Goal: Information Seeking & Learning: Learn about a topic

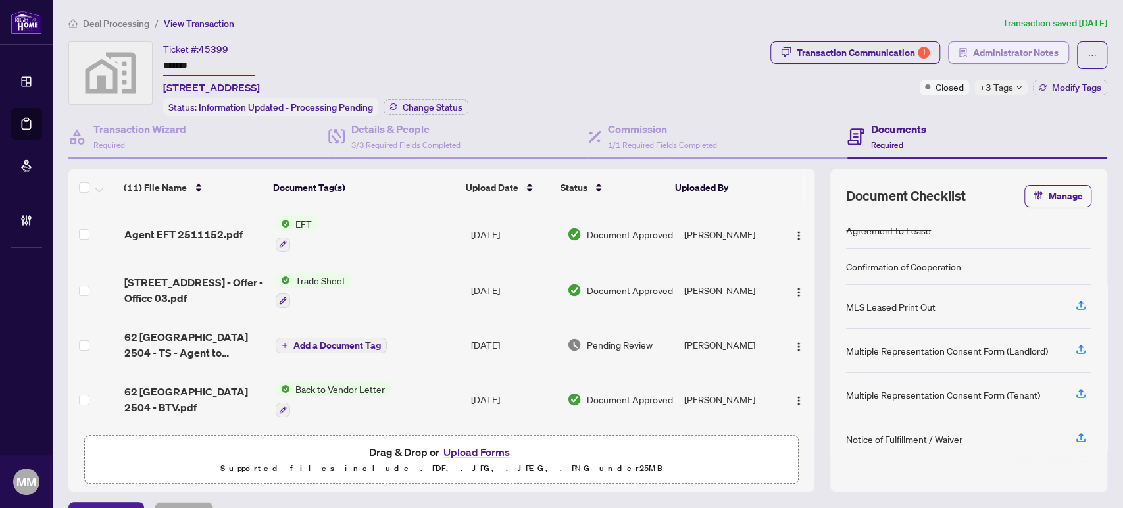
click at [1001, 41] on button "Administrator Notes" at bounding box center [1008, 52] width 121 height 22
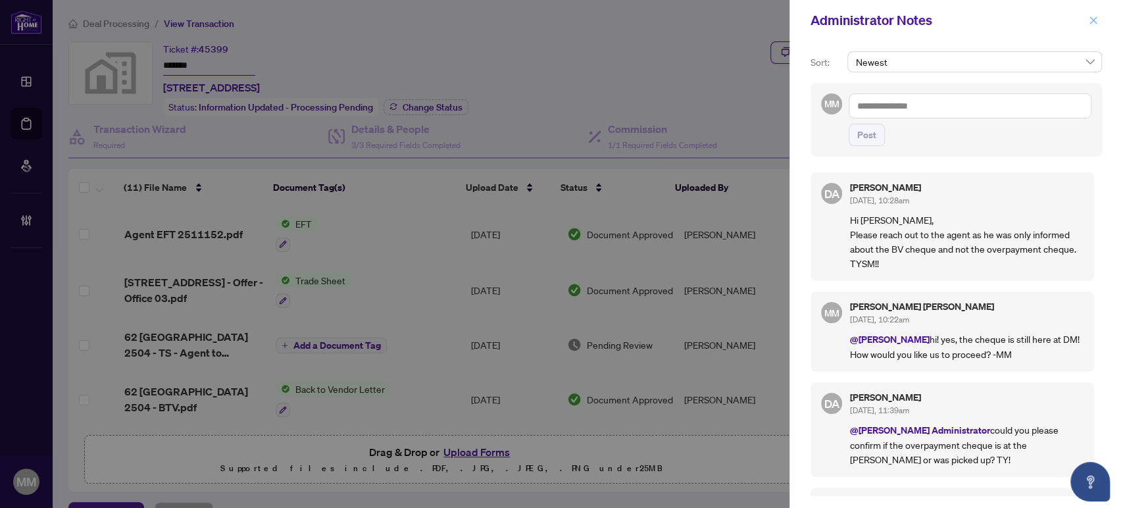
click at [1097, 21] on icon "close" at bounding box center [1093, 20] width 9 height 9
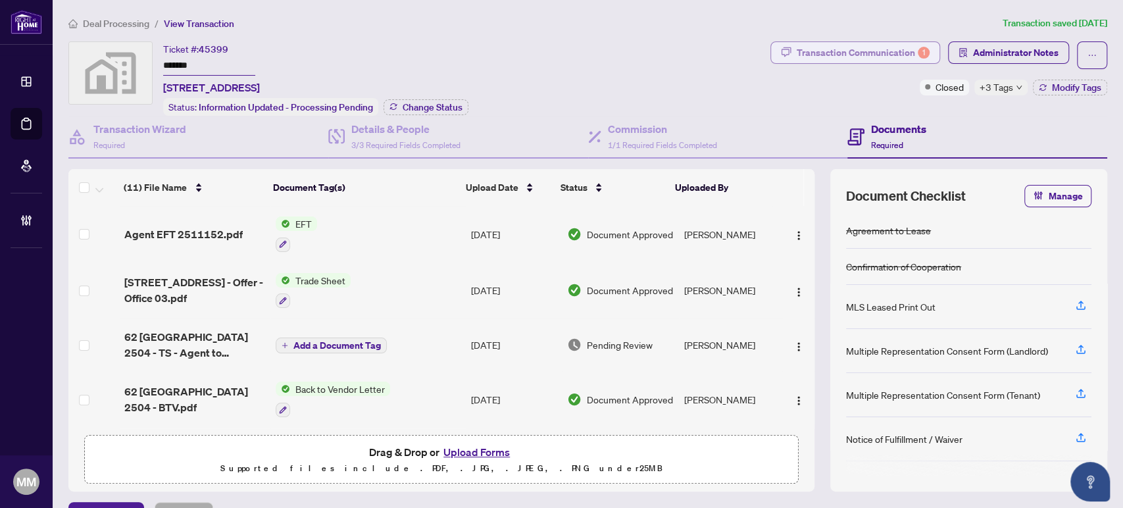
click at [837, 55] on div "Transaction Communication 1" at bounding box center [863, 52] width 133 height 21
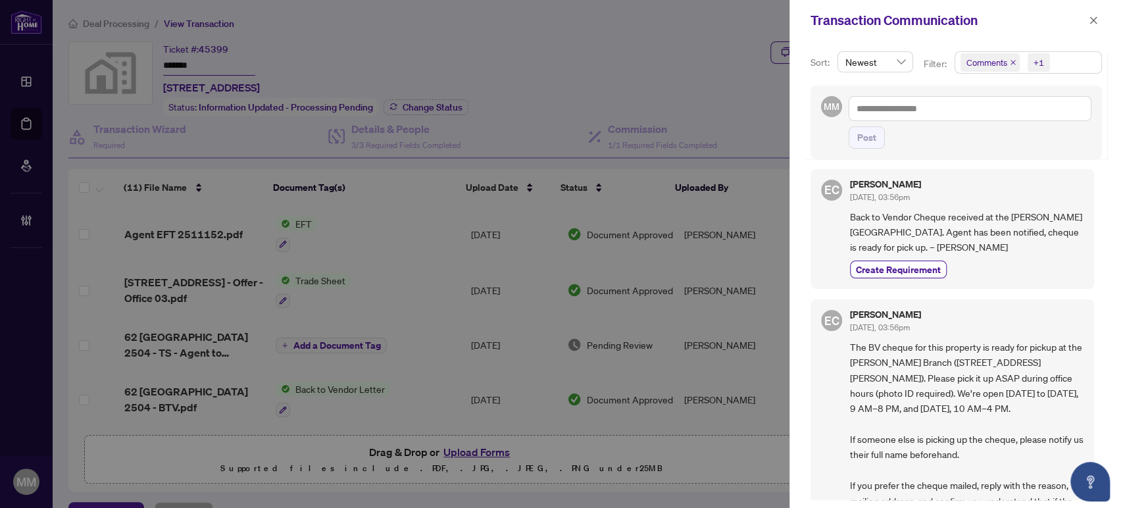
scroll to position [438, 0]
click at [1087, 17] on button "button" at bounding box center [1093, 20] width 17 height 16
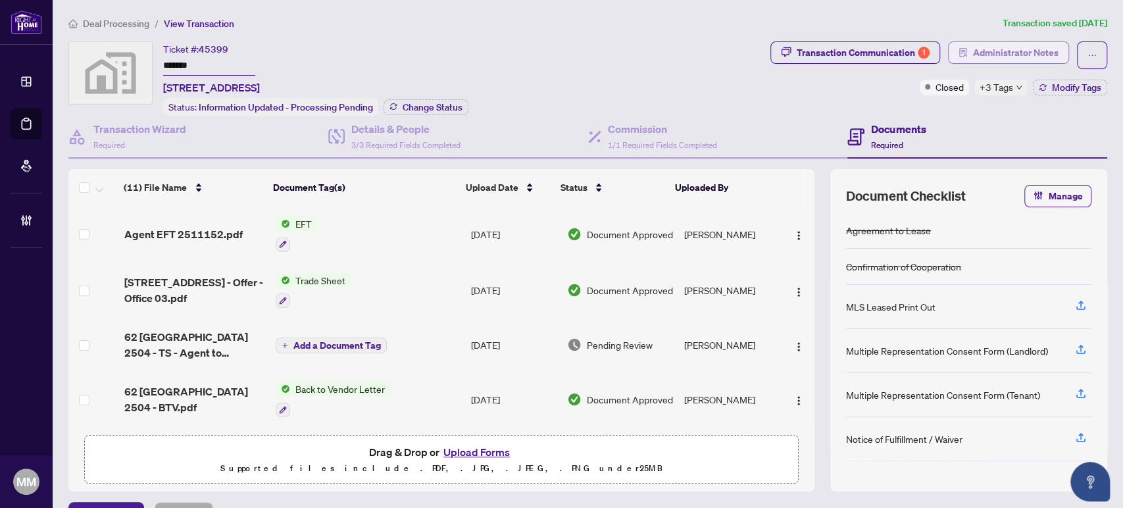
click at [1024, 62] on span "Administrator Notes" at bounding box center [1016, 52] width 86 height 21
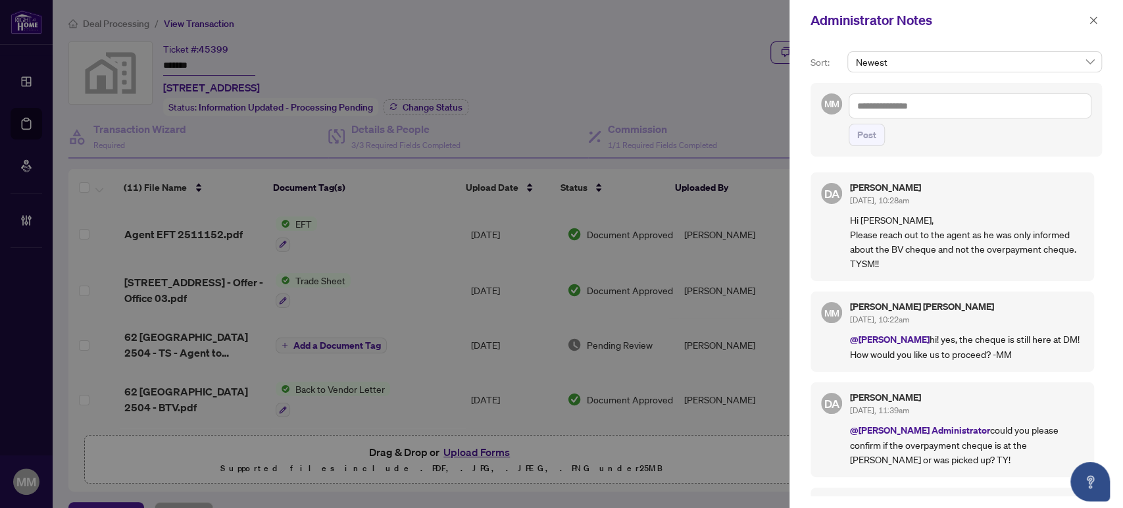
drag, startPoint x: 1120, startPoint y: 247, endPoint x: 1080, endPoint y: 265, distance: 43.9
click at [1120, 247] on div "Sort: Newest MM Post DA Dalal Alayoubi Oct/02/2025, 10:28am Hi Maegan, Please r…" at bounding box center [956, 274] width 334 height 467
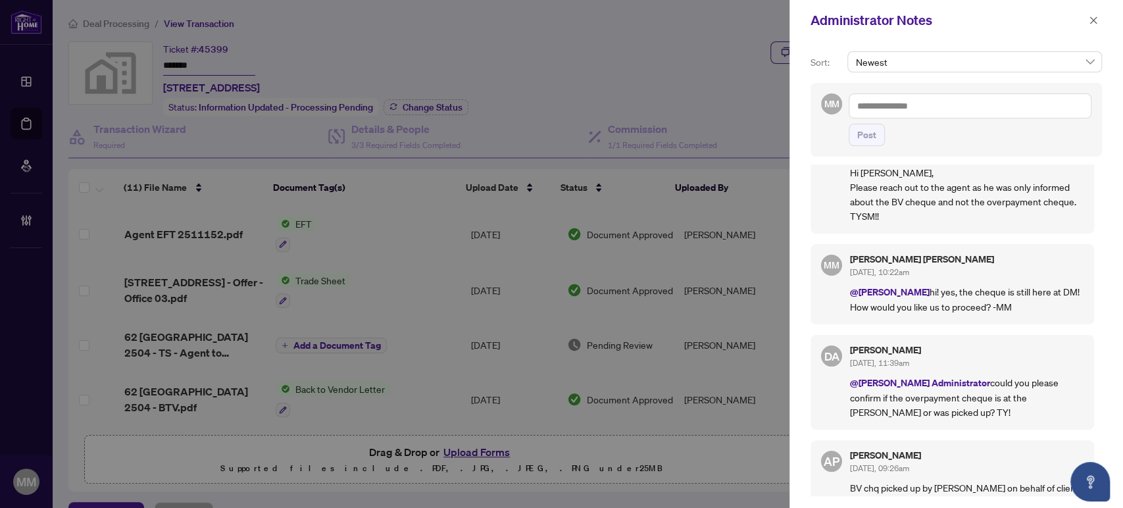
scroll to position [0, 0]
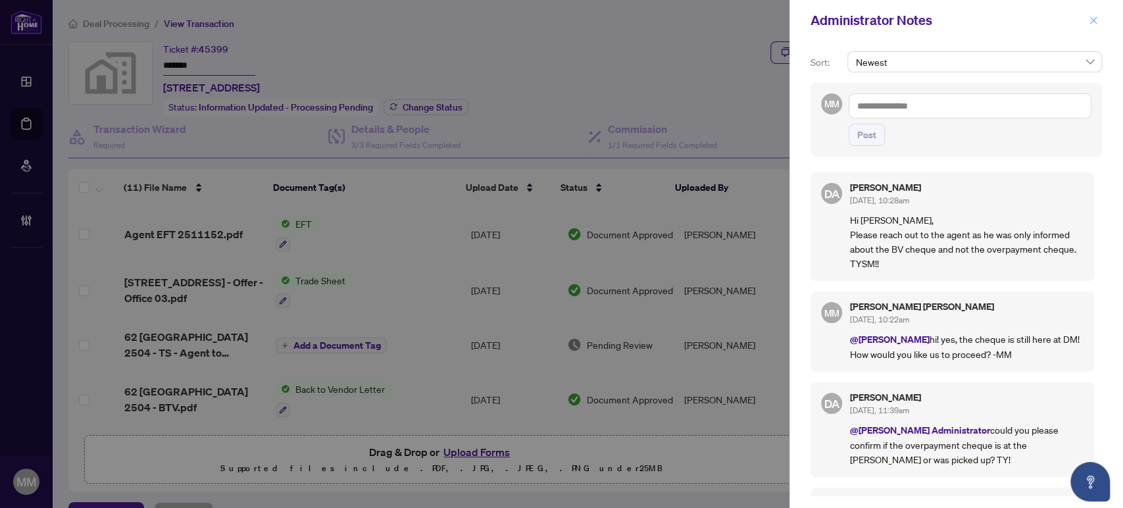
click at [1097, 17] on icon "close" at bounding box center [1093, 20] width 9 height 9
